Goal: Task Accomplishment & Management: Complete application form

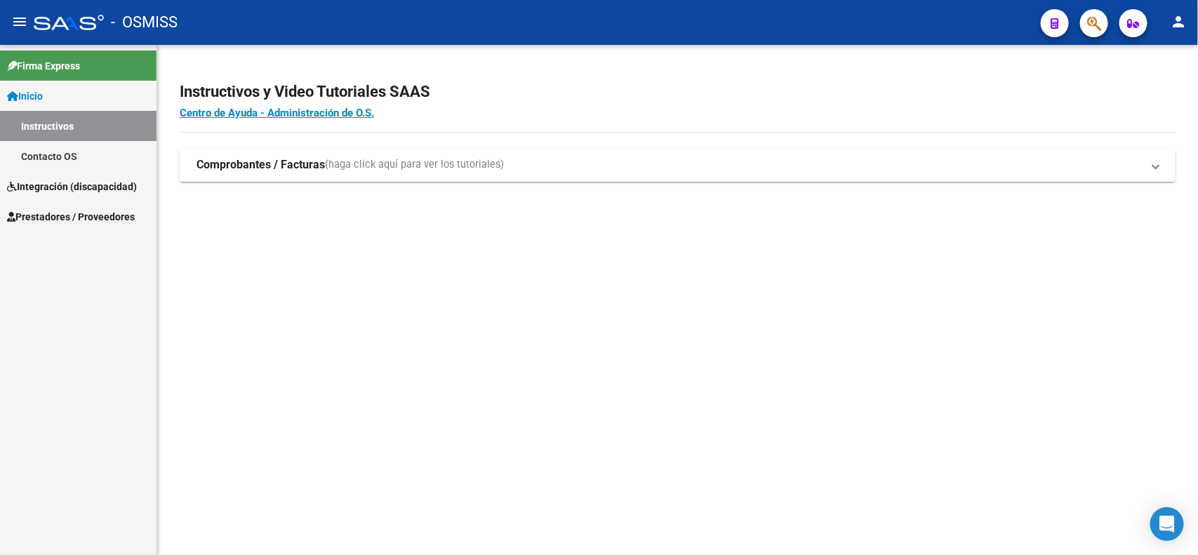
click at [69, 211] on span "Prestadores / Proveedores" at bounding box center [71, 216] width 128 height 15
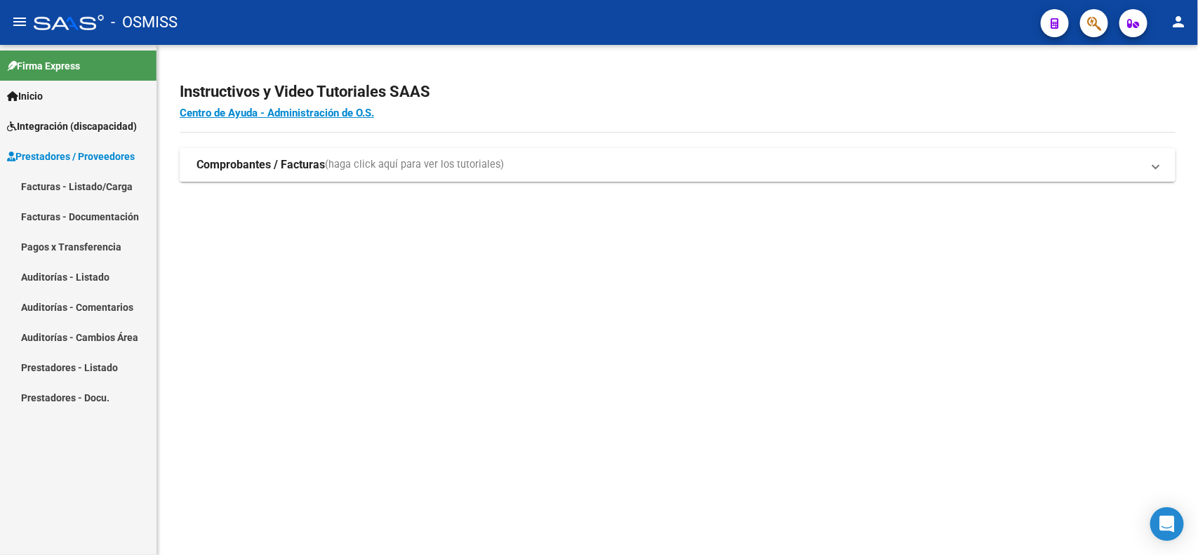
click at [67, 190] on link "Facturas - Listado/Carga" at bounding box center [78, 186] width 157 height 30
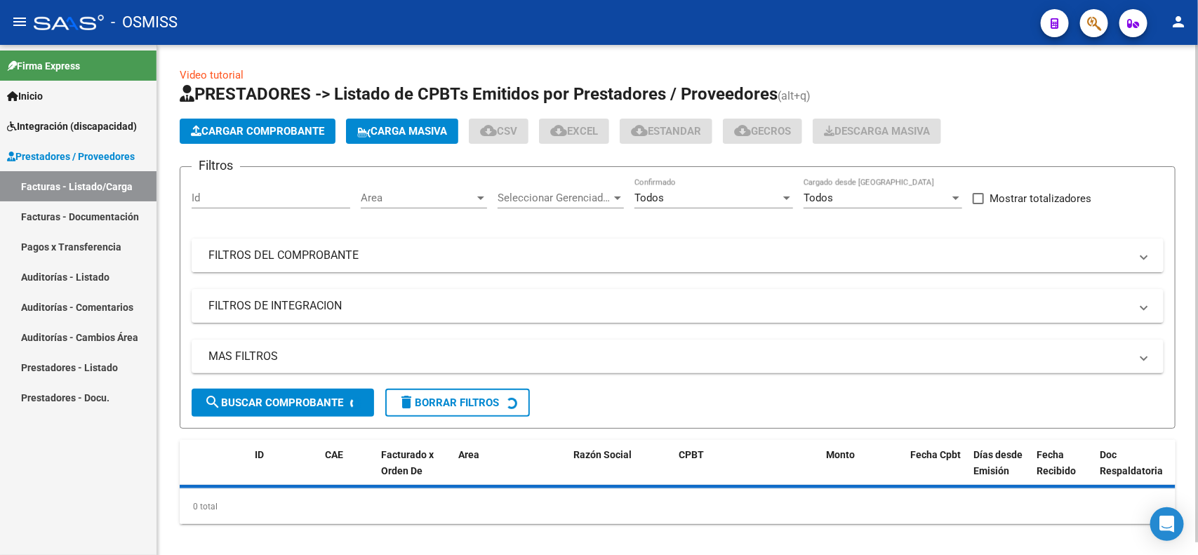
click at [609, 265] on mat-expansion-panel-header "FILTROS DEL COMPROBANTE" at bounding box center [678, 256] width 972 height 34
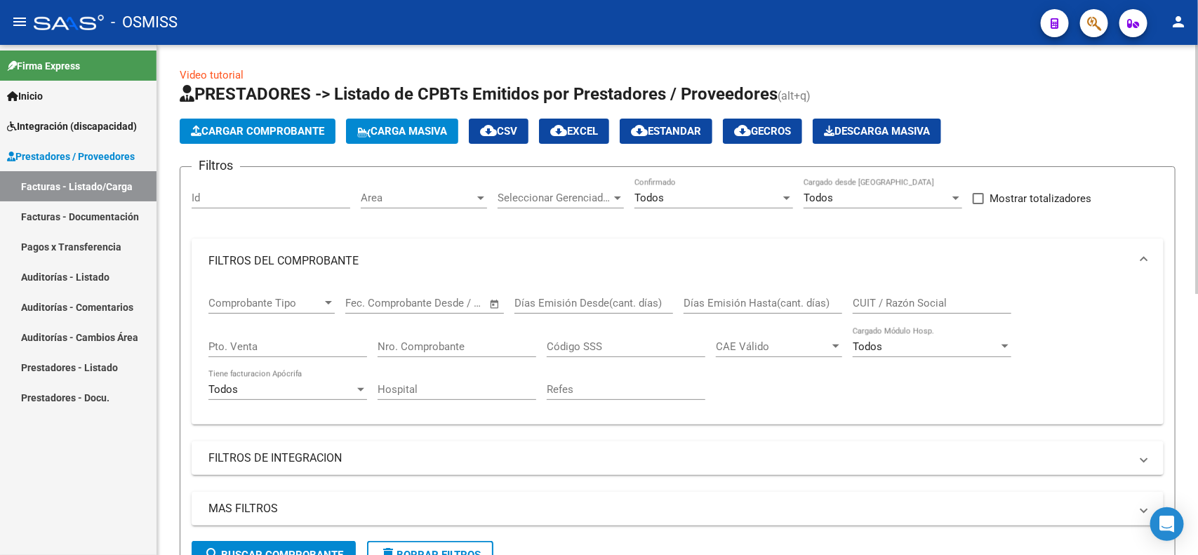
click at [506, 352] on div "Nro. Comprobante" at bounding box center [457, 342] width 159 height 30
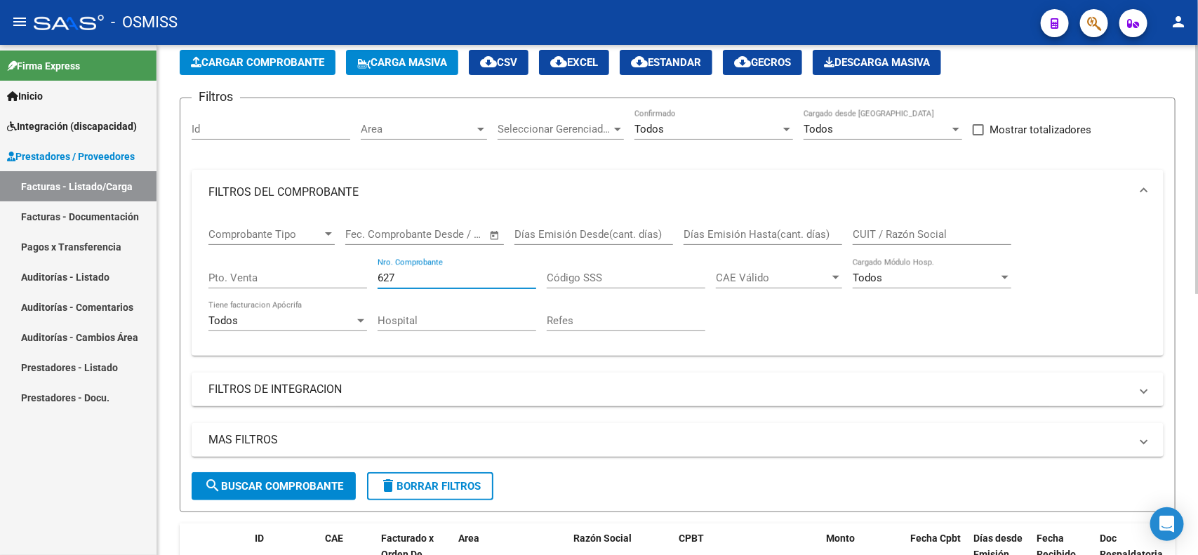
scroll to position [176, 0]
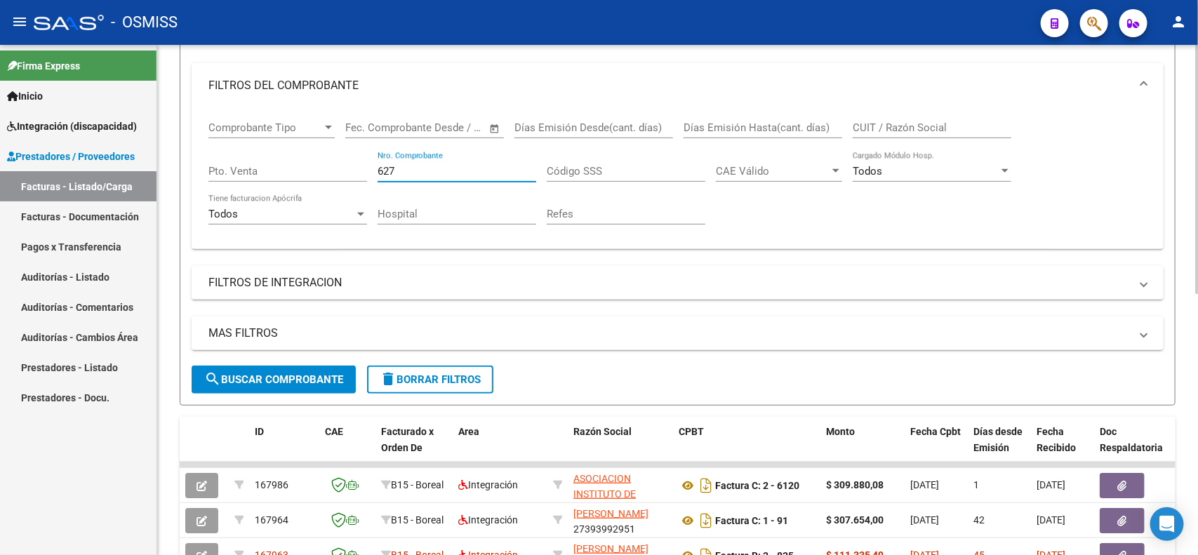
type input "627"
click at [300, 380] on span "search Buscar Comprobante" at bounding box center [273, 380] width 139 height 13
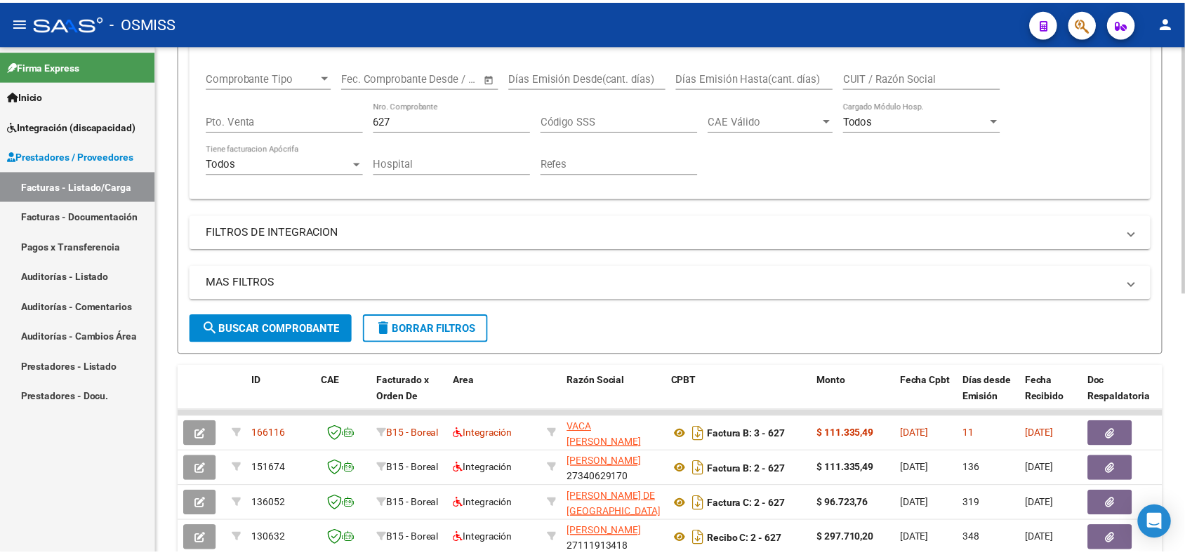
scroll to position [263, 0]
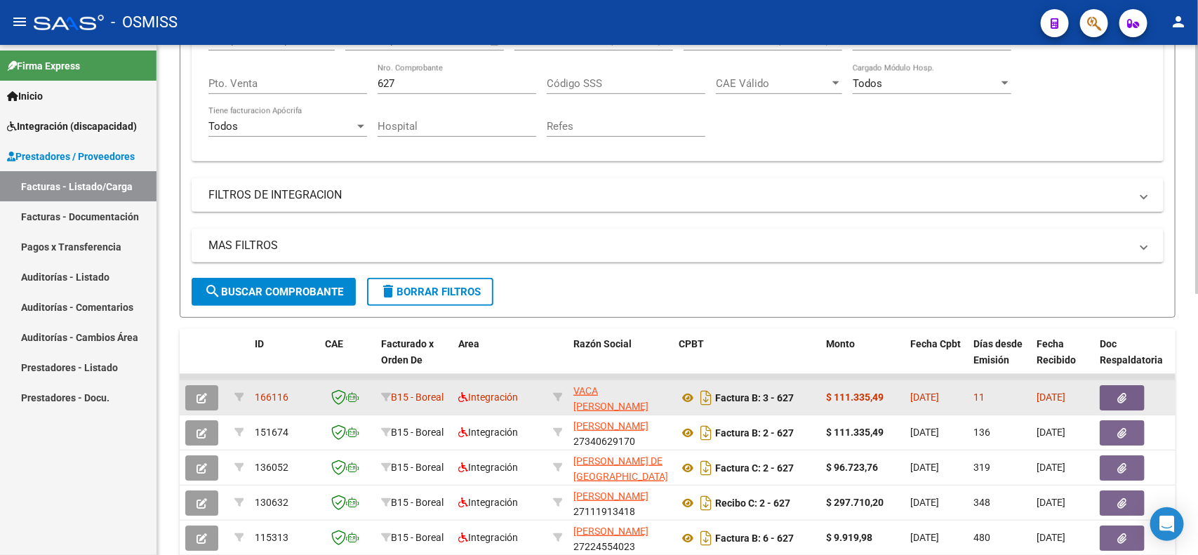
click at [200, 404] on button "button" at bounding box center [201, 397] width 33 height 25
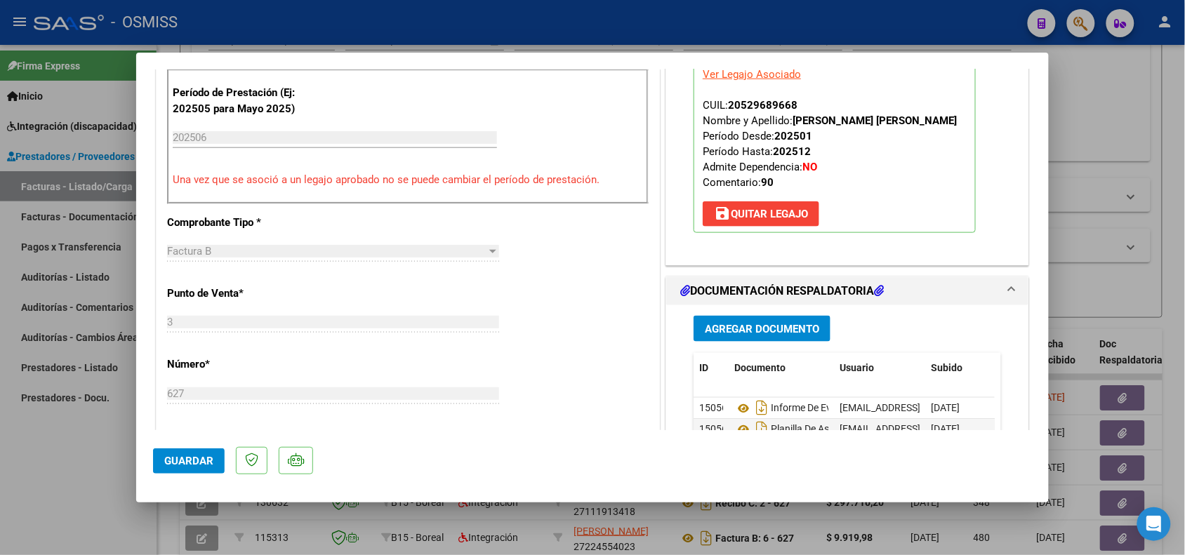
scroll to position [527, 0]
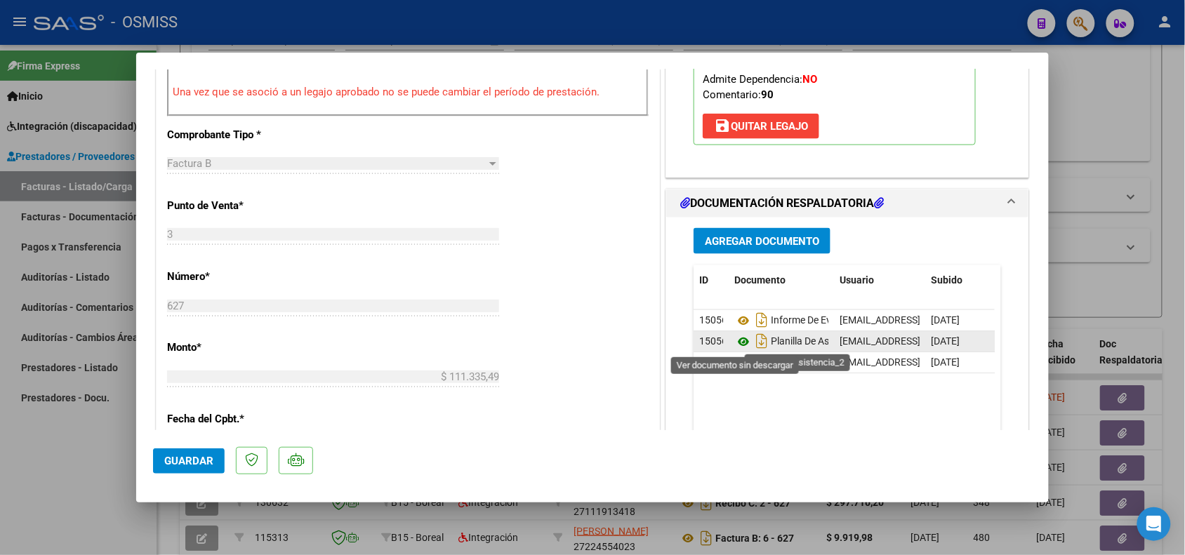
click at [741, 345] on icon at bounding box center [743, 341] width 18 height 17
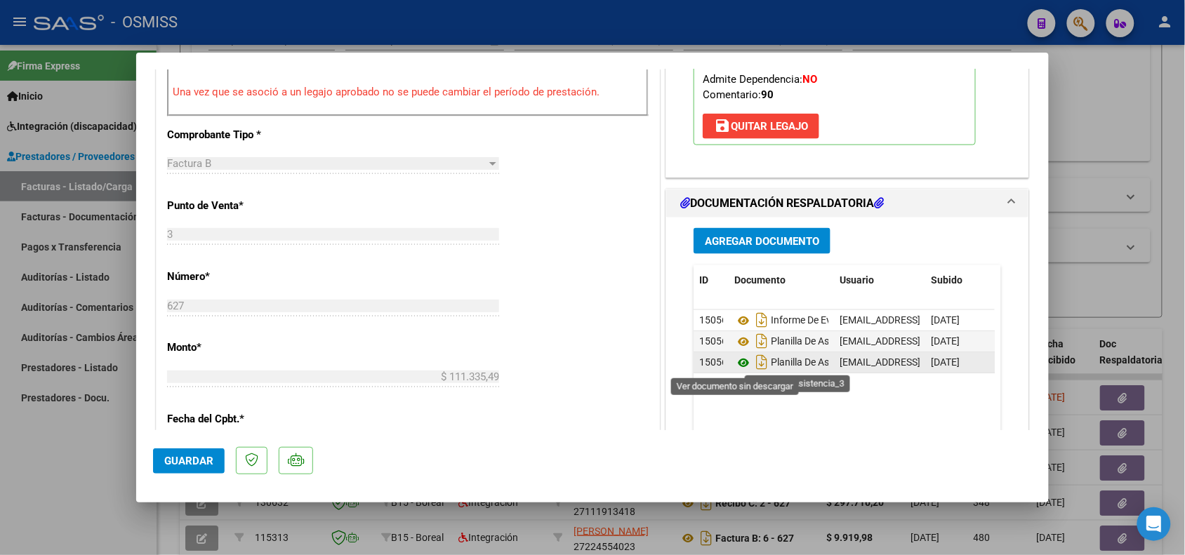
click at [735, 362] on icon at bounding box center [743, 363] width 18 height 17
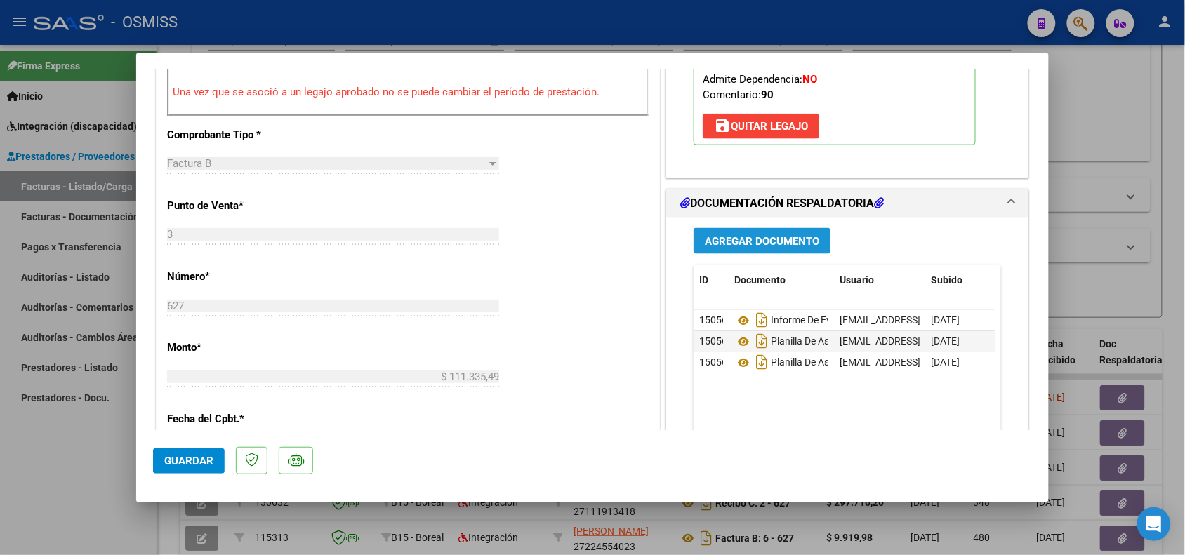
click at [793, 240] on span "Agregar Documento" at bounding box center [762, 241] width 114 height 13
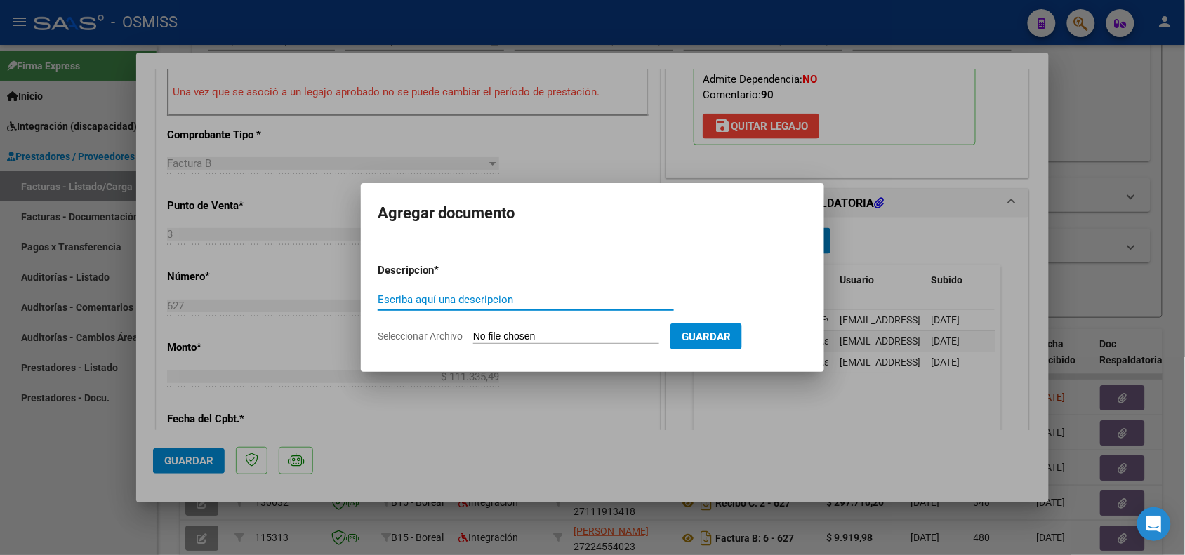
click at [483, 300] on input "Escriba aquí una descripcion" at bounding box center [526, 299] width 296 height 13
type input "p"
type input "O"
type input "PLANILLA DE ASISTENCIA HOJA 1"
click at [514, 344] on form "Descripcion * PLANILLA DE ASISTENCIA HOJA 1 Escriba aquí una descripcion Selecc…" at bounding box center [593, 303] width 430 height 103
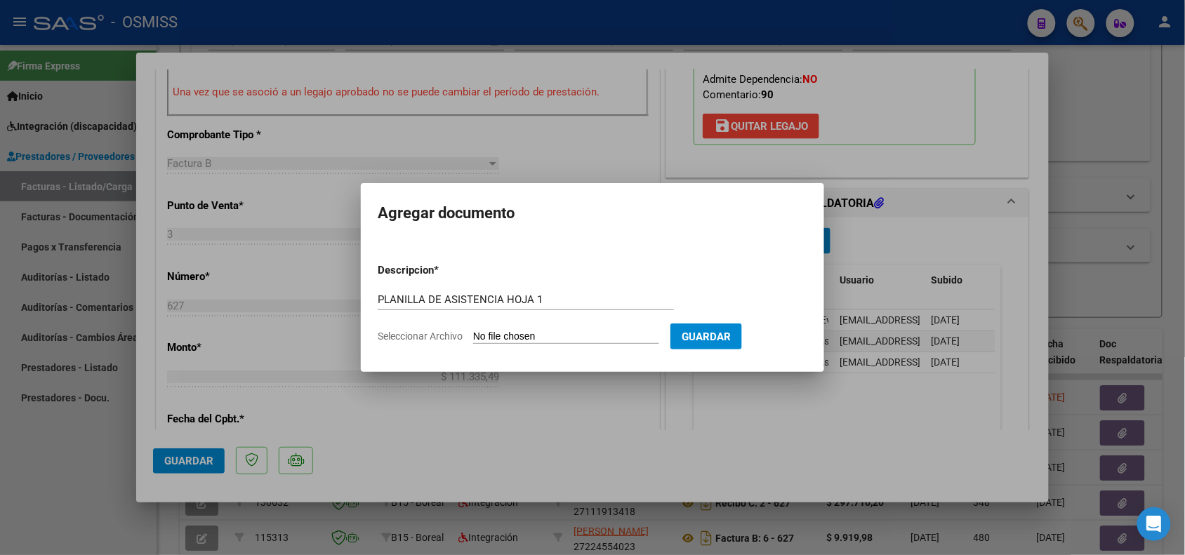
click at [513, 332] on input "Seleccionar Archivo" at bounding box center [566, 337] width 186 height 13
type input "C:\fakepath\161379-2-Planilla_de_Asistencia.jpg"
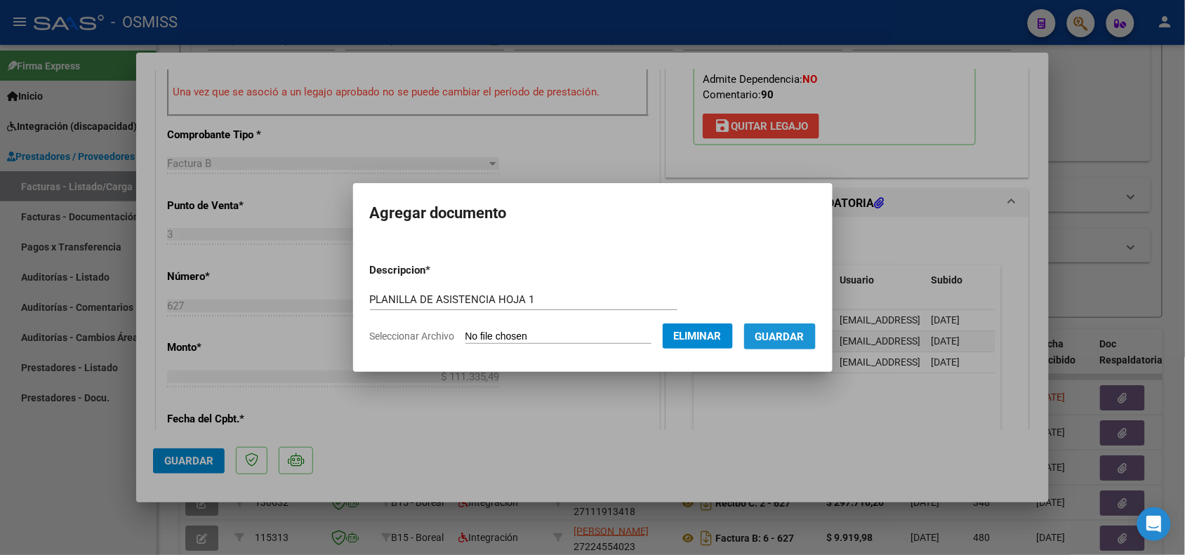
click at [790, 335] on span "Guardar" at bounding box center [779, 337] width 49 height 13
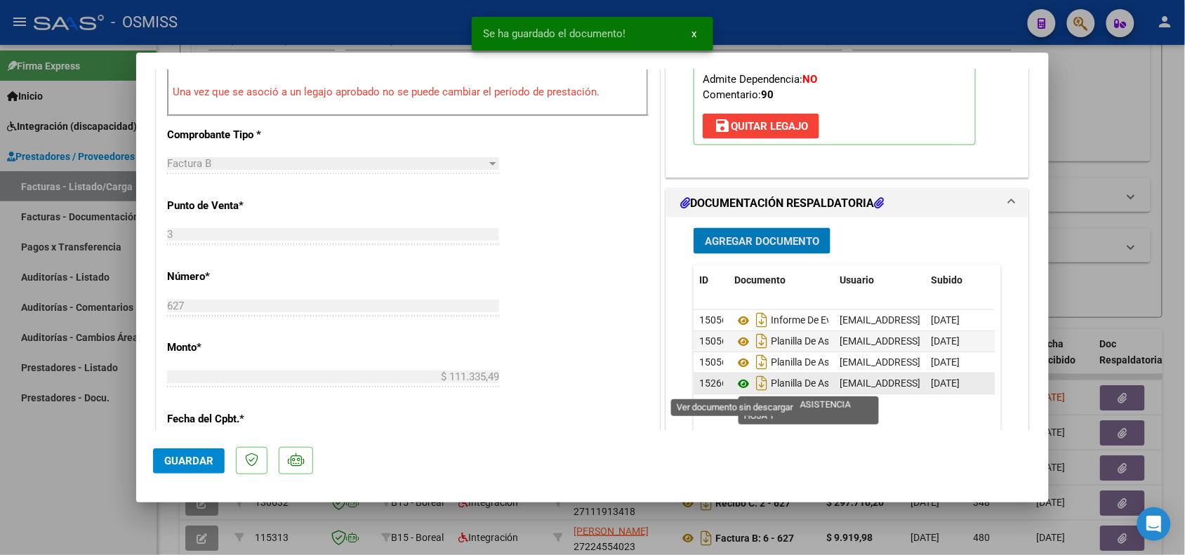
click at [734, 386] on icon at bounding box center [743, 384] width 18 height 17
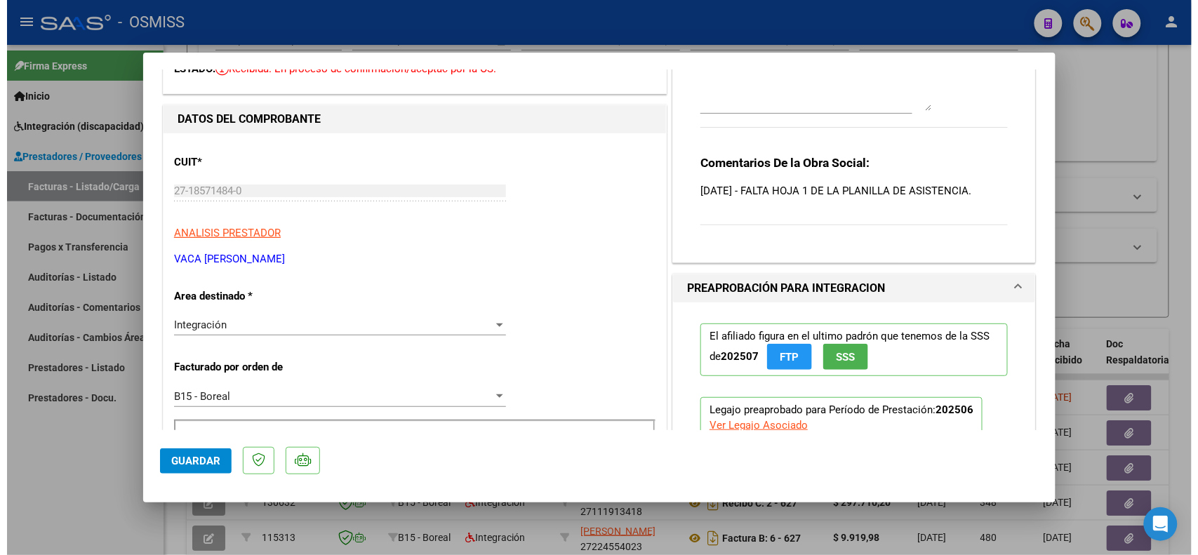
scroll to position [0, 0]
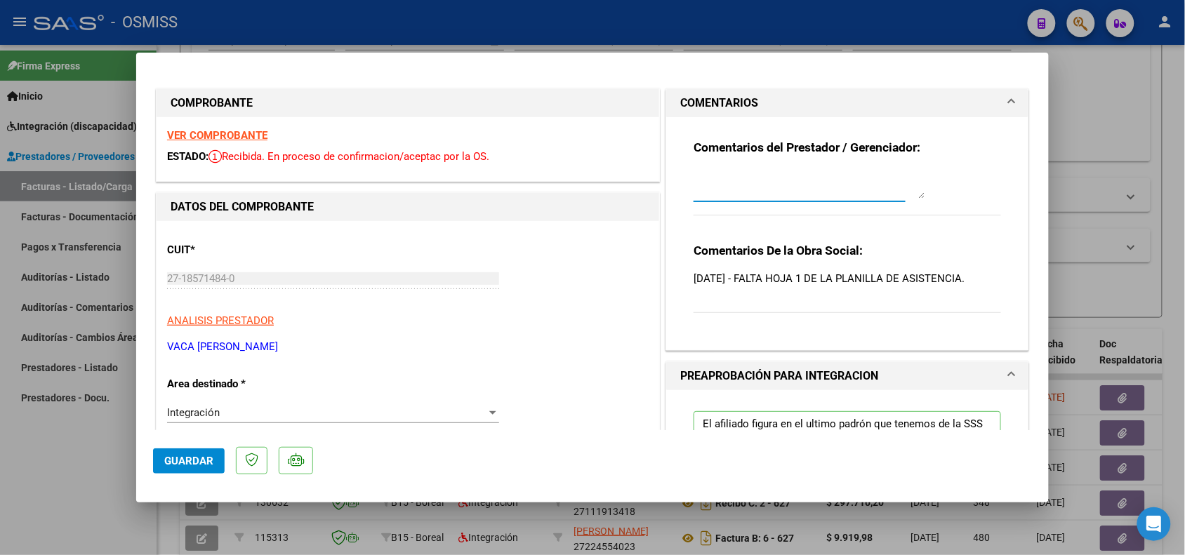
click at [786, 185] on textarea at bounding box center [810, 185] width 232 height 28
click at [694, 176] on textarea "SE ADJUNTA HOJA FALTANTE DE PLANILLA DE ASISTENCIA" at bounding box center [810, 185] width 232 height 28
click at [685, 179] on div "Comentarios del Prestador / Gerenciador: SE ADJUNTA HOJA FALTANTE DE PLANILLA D…" at bounding box center [847, 228] width 329 height 222
click at [694, 178] on textarea "SE ADJUNTA HOJA FALTANTE DE PLANILLA DE ASISTENCIA" at bounding box center [810, 185] width 232 height 28
type textarea "[DATE] - SE ADJUNTA HOJA FALTANTE DE PLANILLA DE ASISTENCIA"
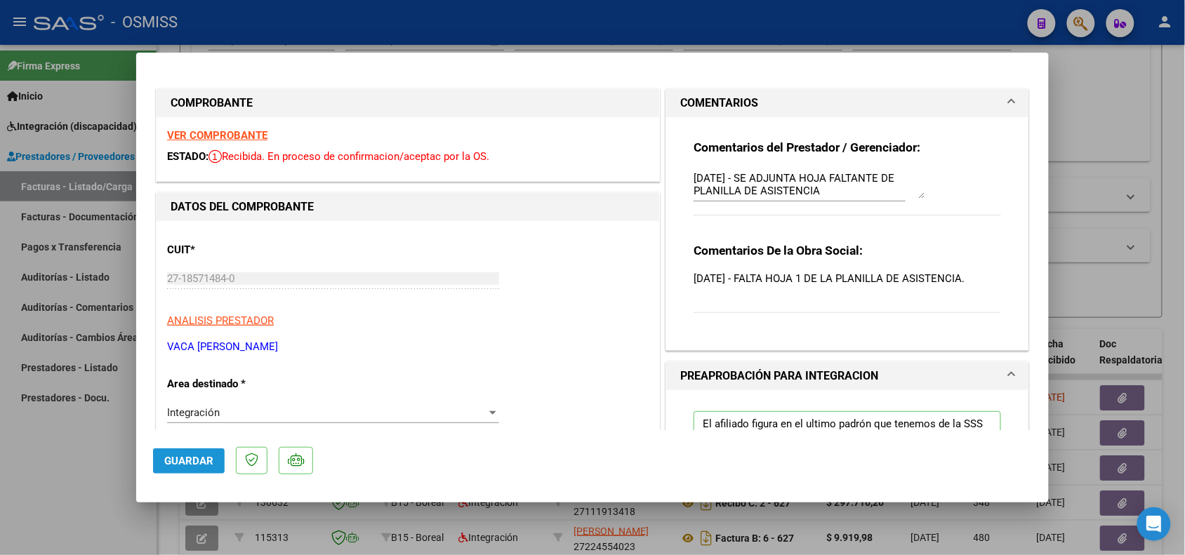
click at [209, 464] on span "Guardar" at bounding box center [188, 461] width 49 height 13
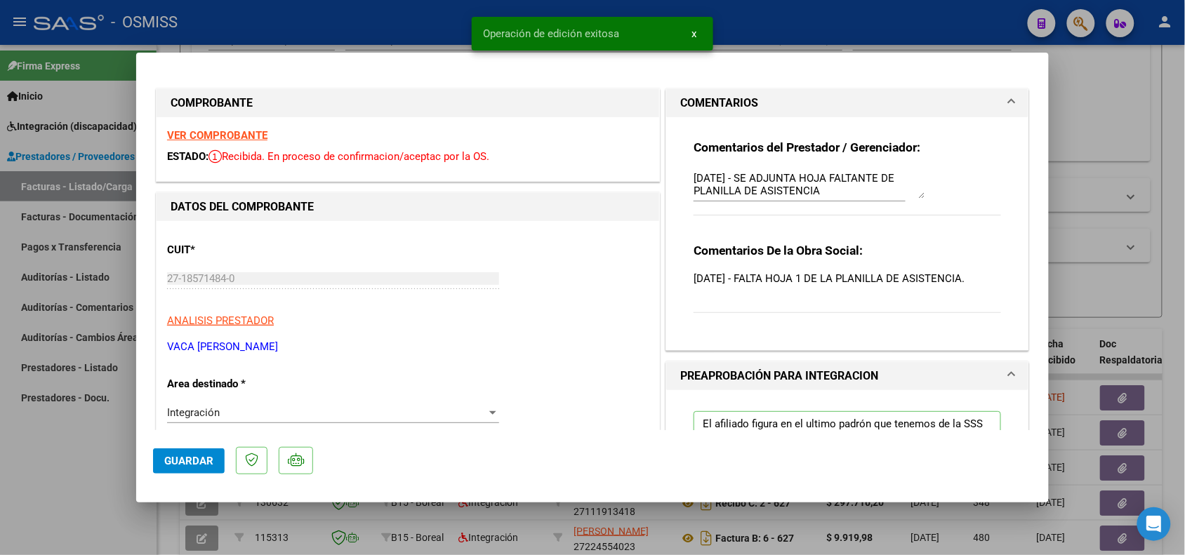
click at [128, 503] on div at bounding box center [592, 277] width 1185 height 555
type input "$ 0,00"
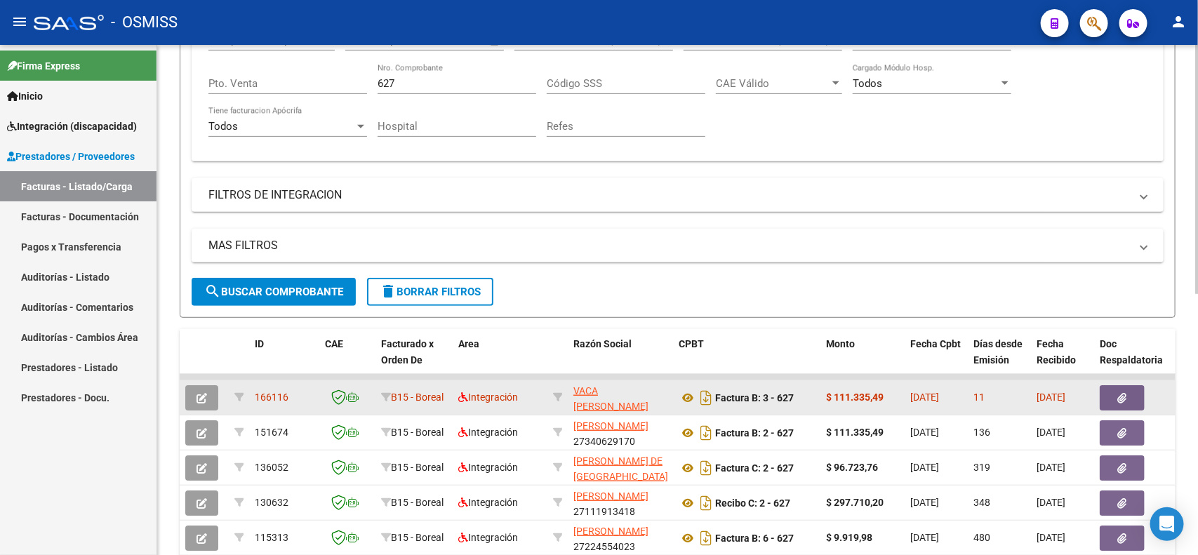
click at [208, 395] on button "button" at bounding box center [201, 397] width 33 height 25
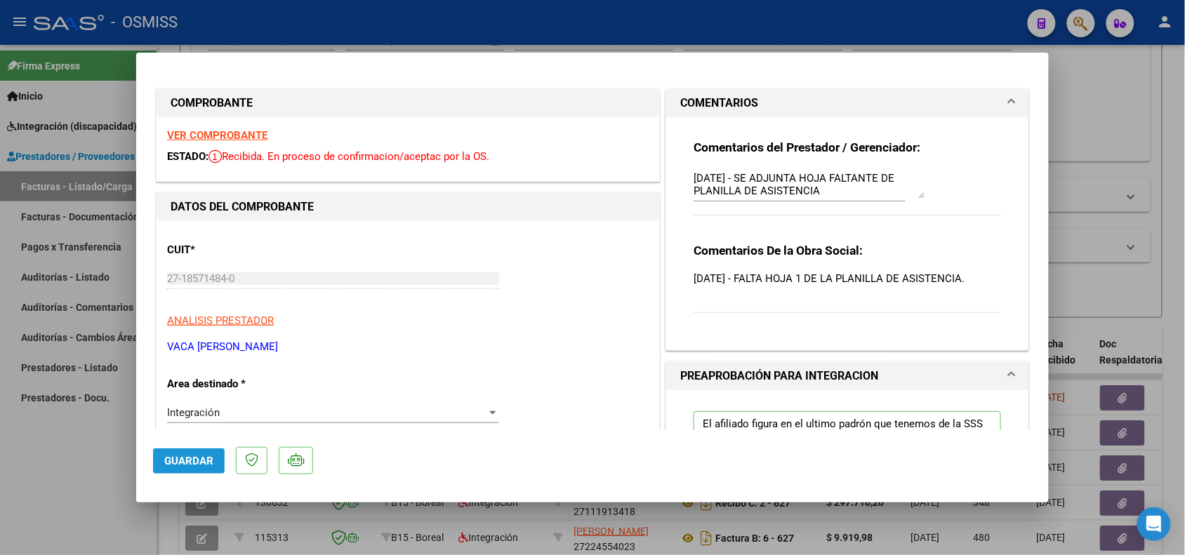
click at [178, 464] on span "Guardar" at bounding box center [188, 461] width 49 height 13
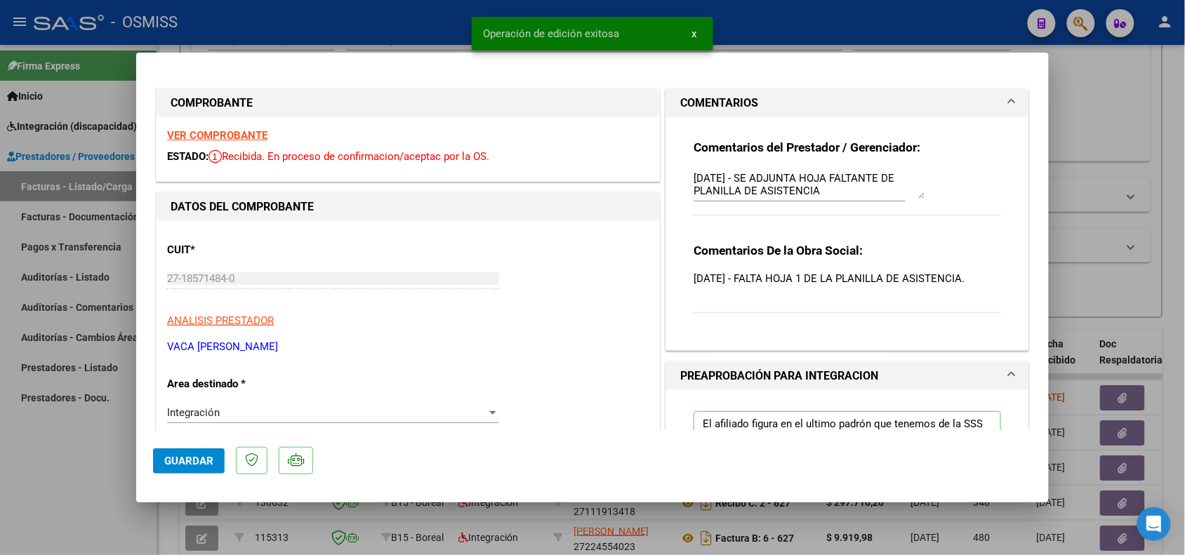
click at [86, 489] on div at bounding box center [592, 277] width 1185 height 555
